Goal: Information Seeking & Learning: Check status

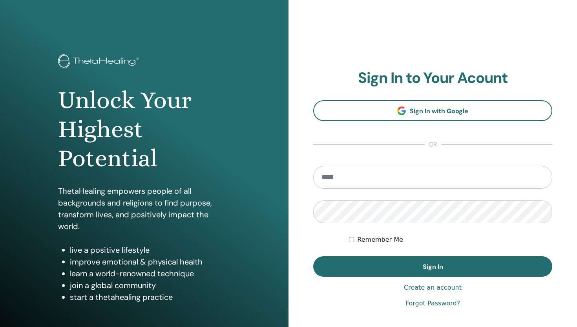
click at [362, 179] on input "email" at bounding box center [432, 177] width 239 height 23
type input "**********"
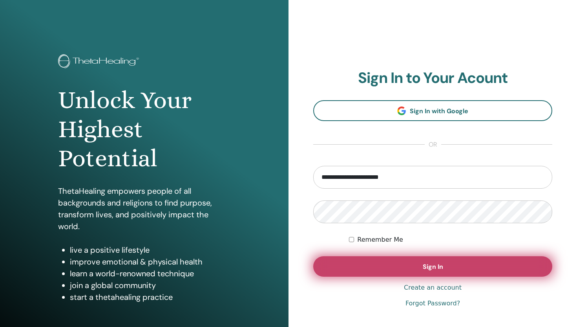
click at [424, 267] on span "Sign In" at bounding box center [433, 266] width 20 height 8
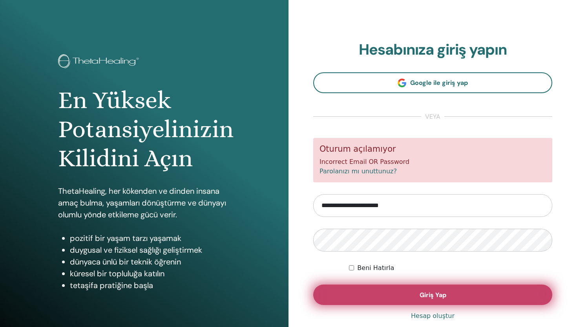
click at [412, 294] on button "Giriş Yap" at bounding box center [432, 294] width 239 height 20
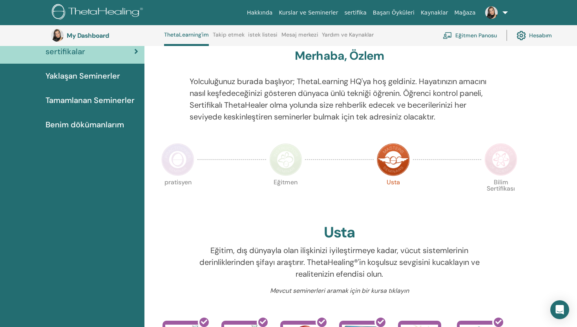
scroll to position [67, 0]
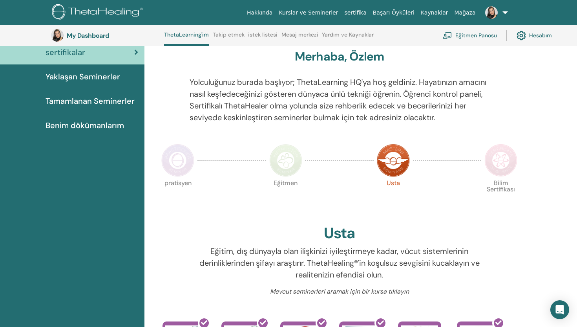
click at [393, 175] on img at bounding box center [393, 160] width 33 height 33
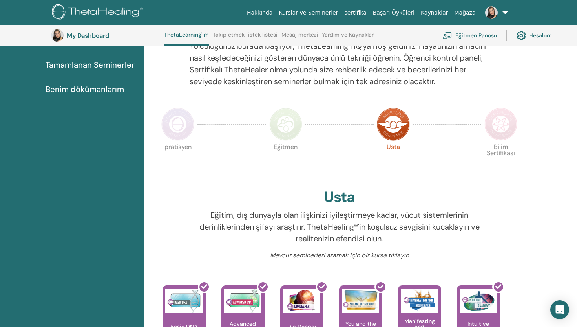
scroll to position [102, 0]
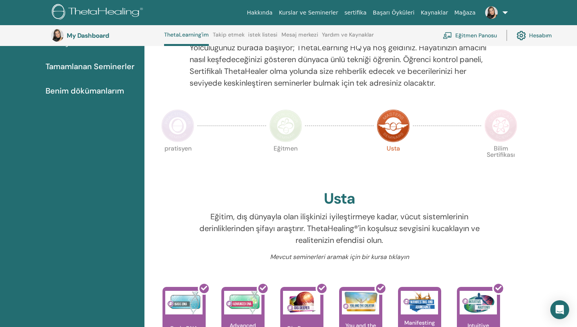
click at [288, 141] on img at bounding box center [285, 125] width 33 height 33
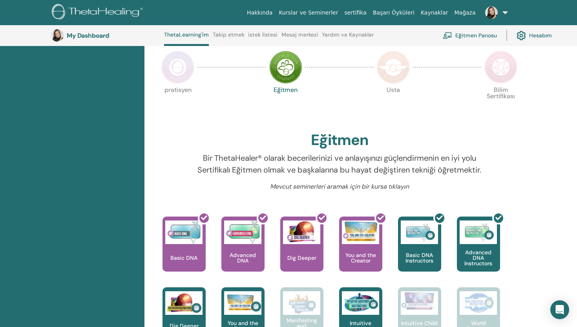
scroll to position [157, 0]
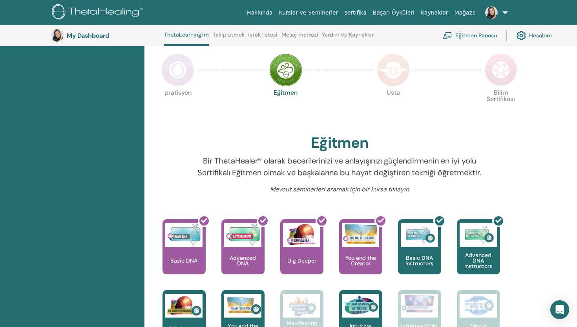
click at [391, 79] on img at bounding box center [393, 69] width 33 height 33
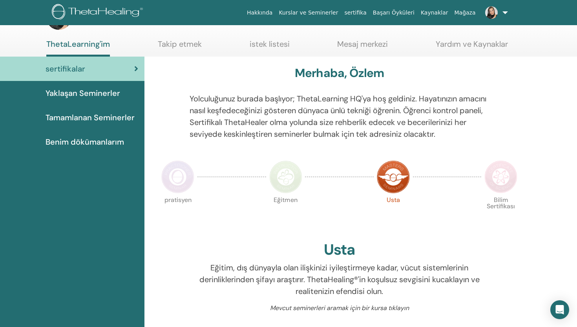
scroll to position [22, 0]
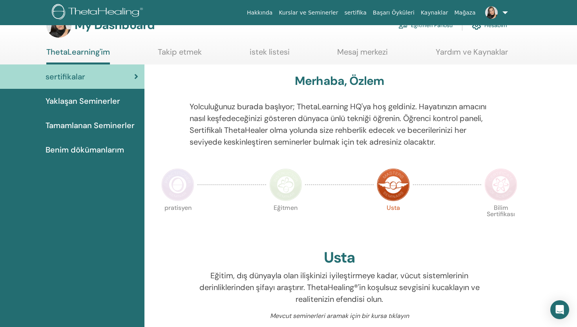
click at [178, 201] on img at bounding box center [177, 184] width 33 height 33
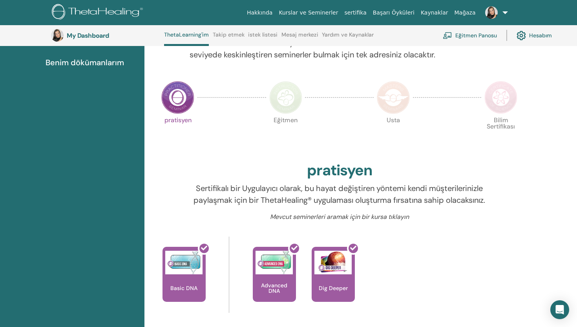
scroll to position [128, 0]
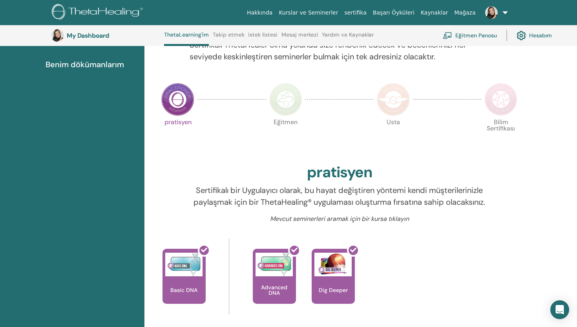
click at [277, 115] on img at bounding box center [285, 99] width 33 height 33
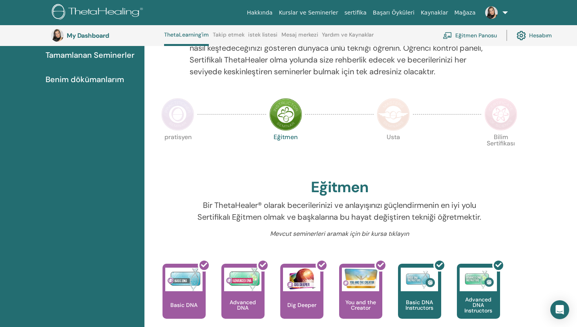
scroll to position [113, 0]
click at [391, 126] on img at bounding box center [393, 114] width 33 height 33
